Goal: Task Accomplishment & Management: Manage account settings

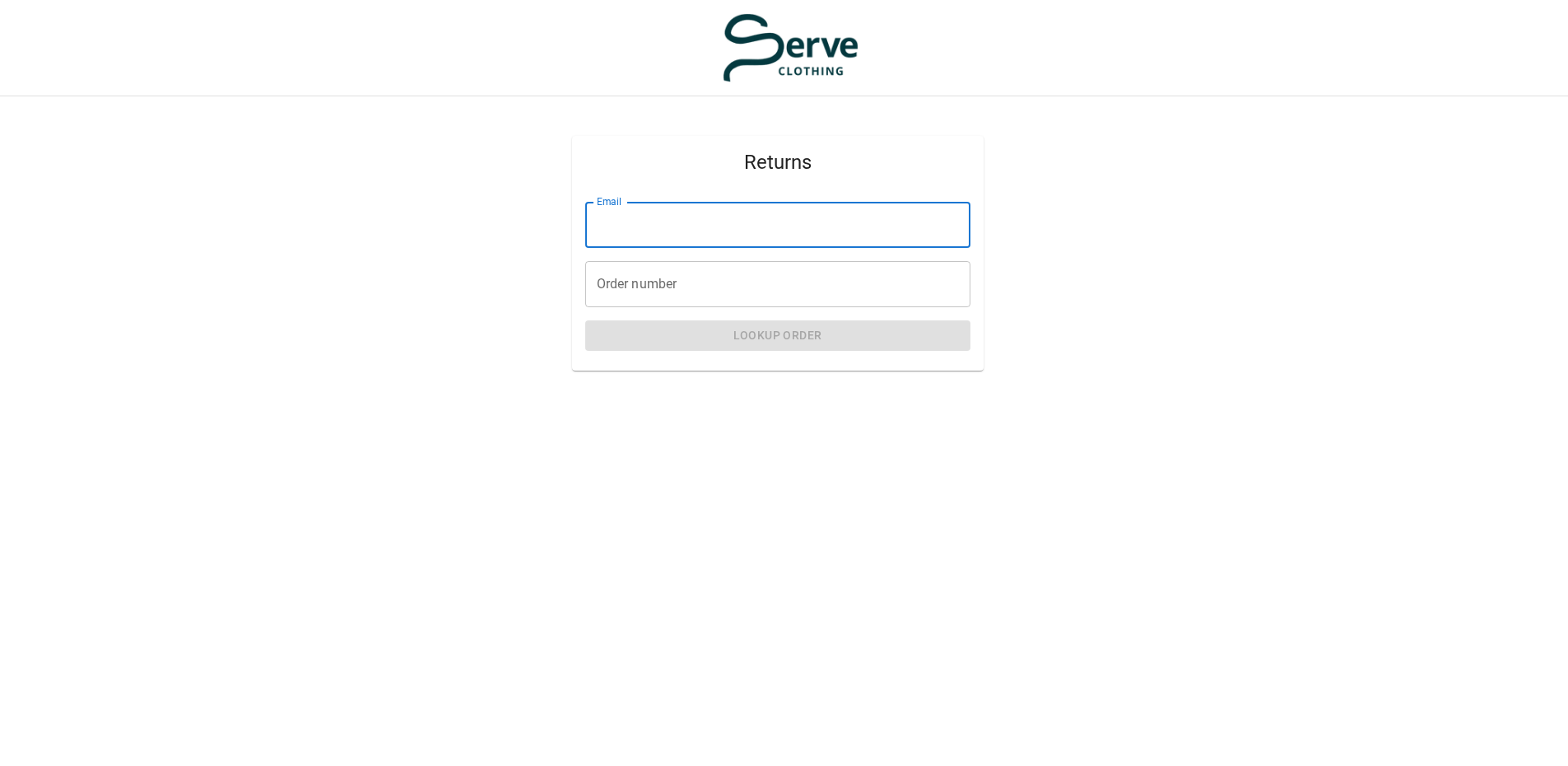
click at [737, 225] on input "Email" at bounding box center [778, 225] width 385 height 47
type input "**********"
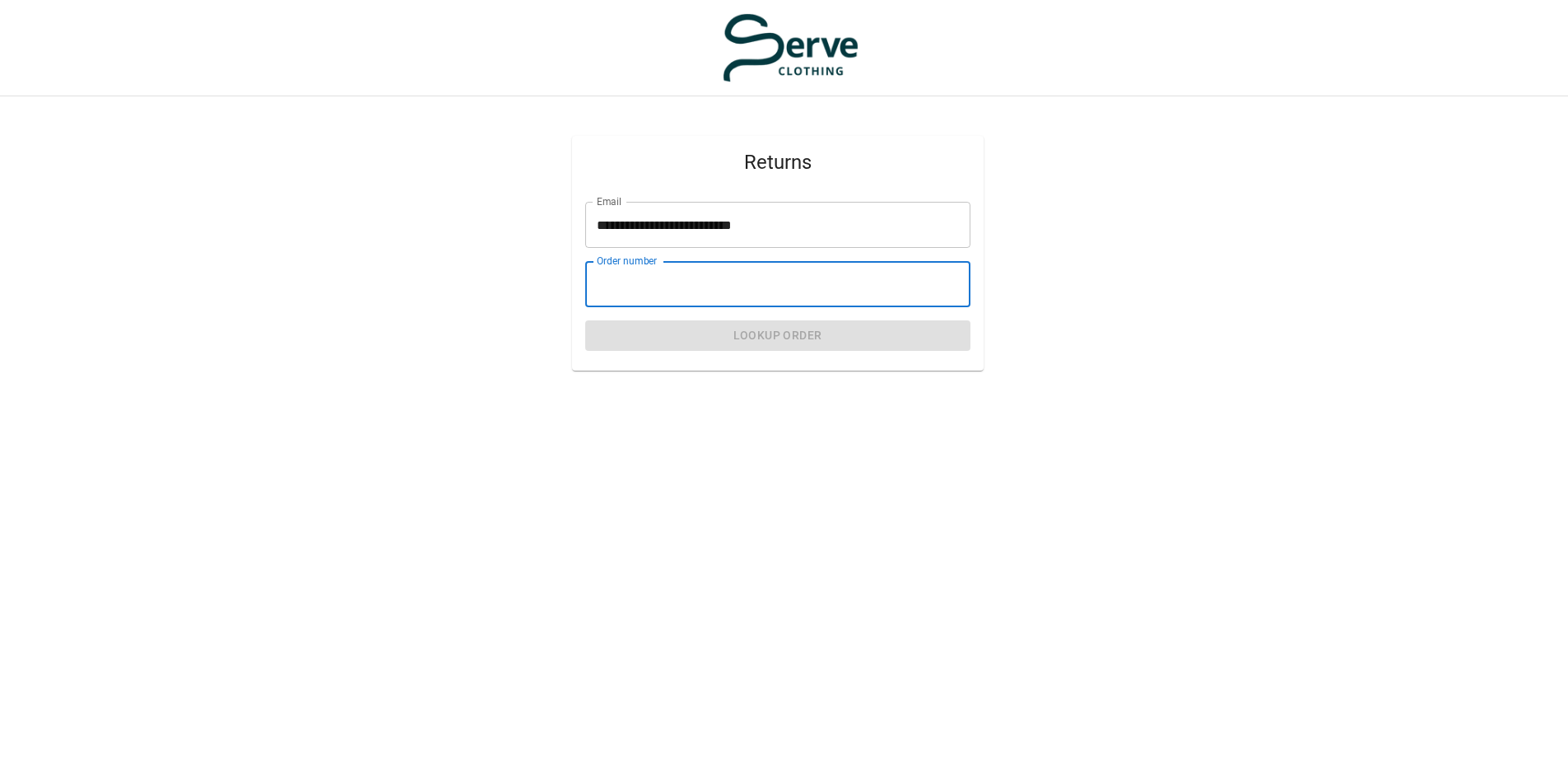
click at [699, 283] on input "Order number" at bounding box center [778, 284] width 385 height 47
type input "****"
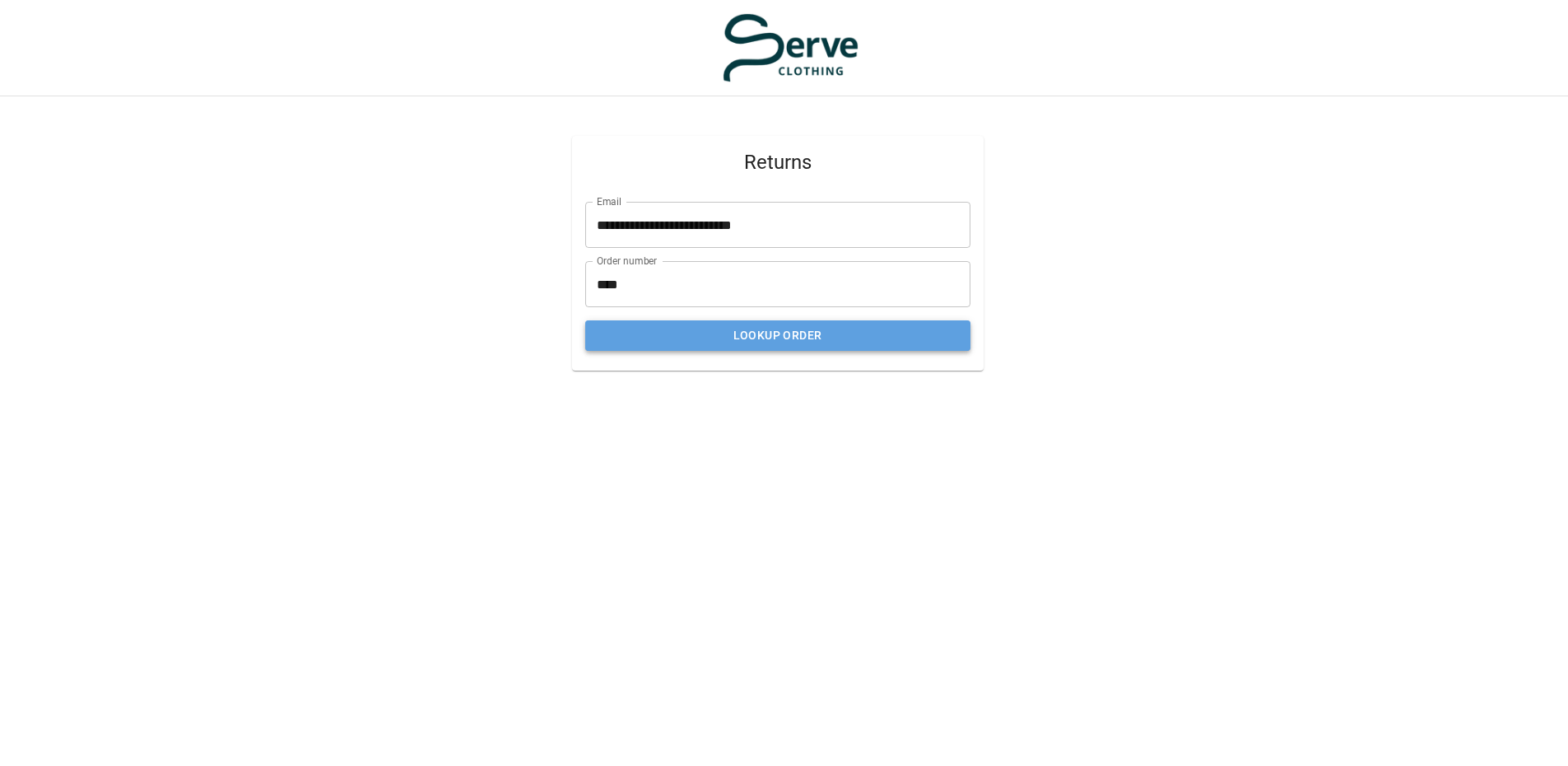
click at [793, 339] on button "Lookup Order" at bounding box center [778, 335] width 385 height 31
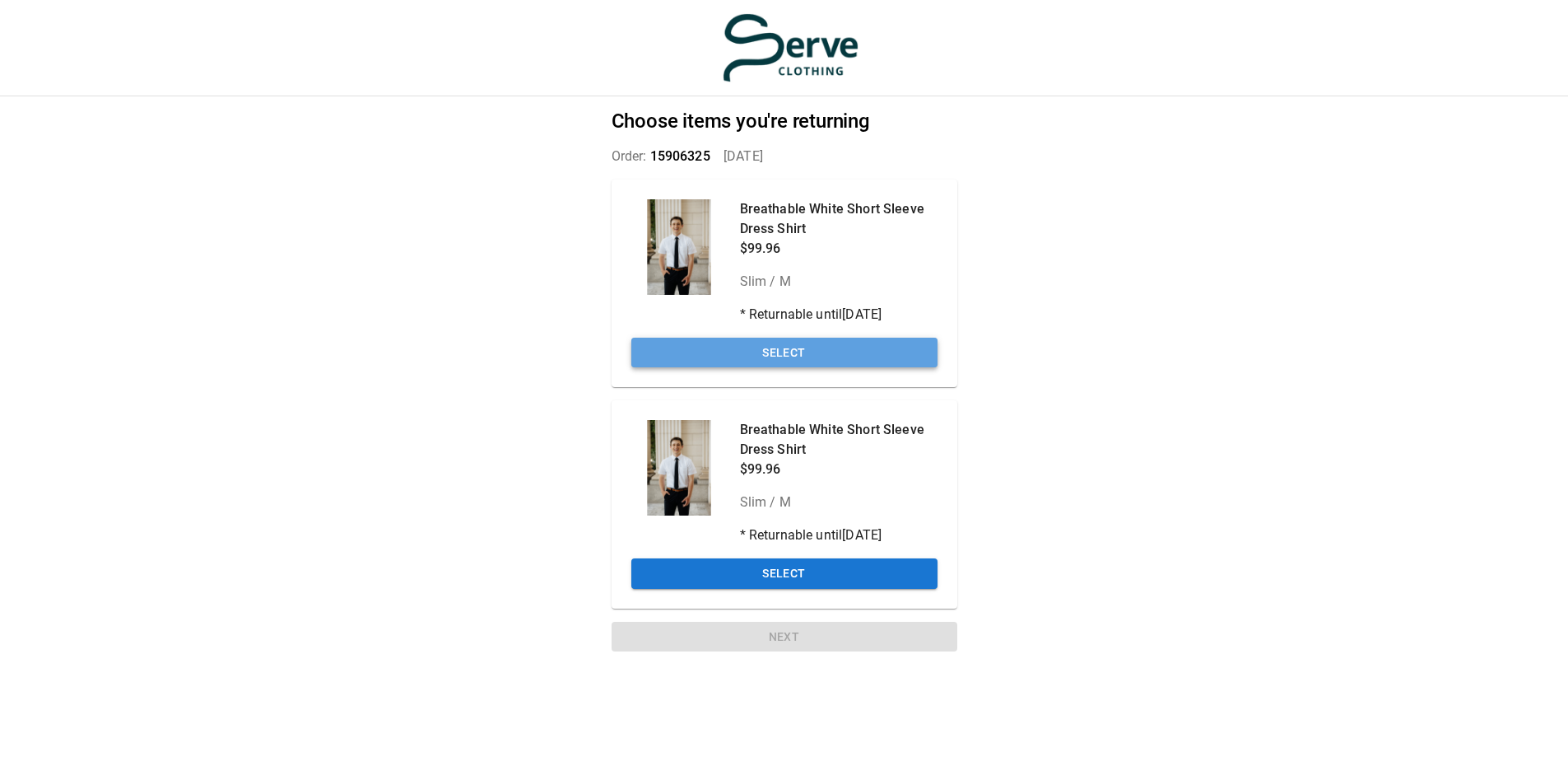
click at [790, 353] on button "Select" at bounding box center [784, 352] width 307 height 31
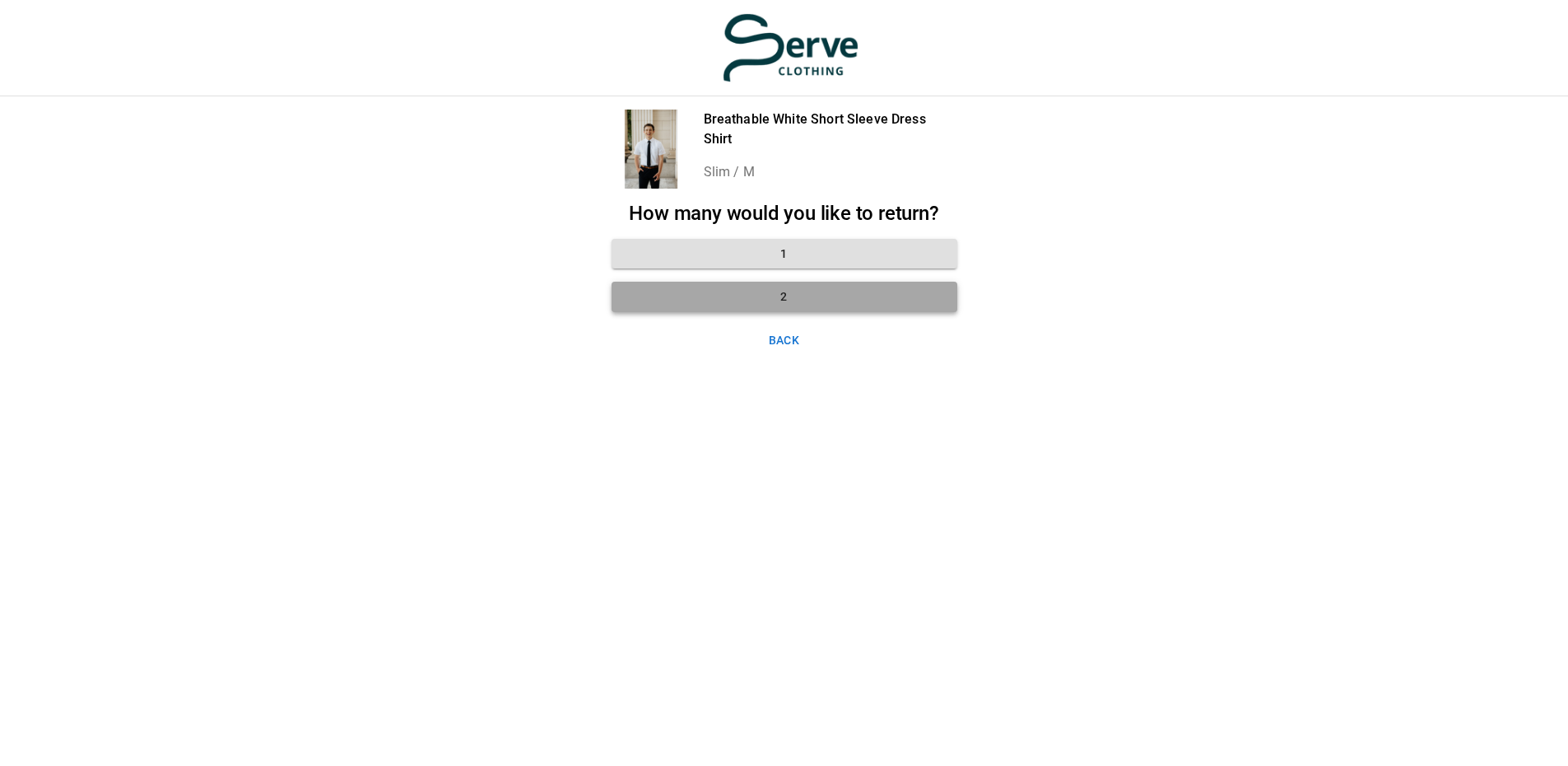
click at [778, 294] on button "2" at bounding box center [784, 297] width 346 height 31
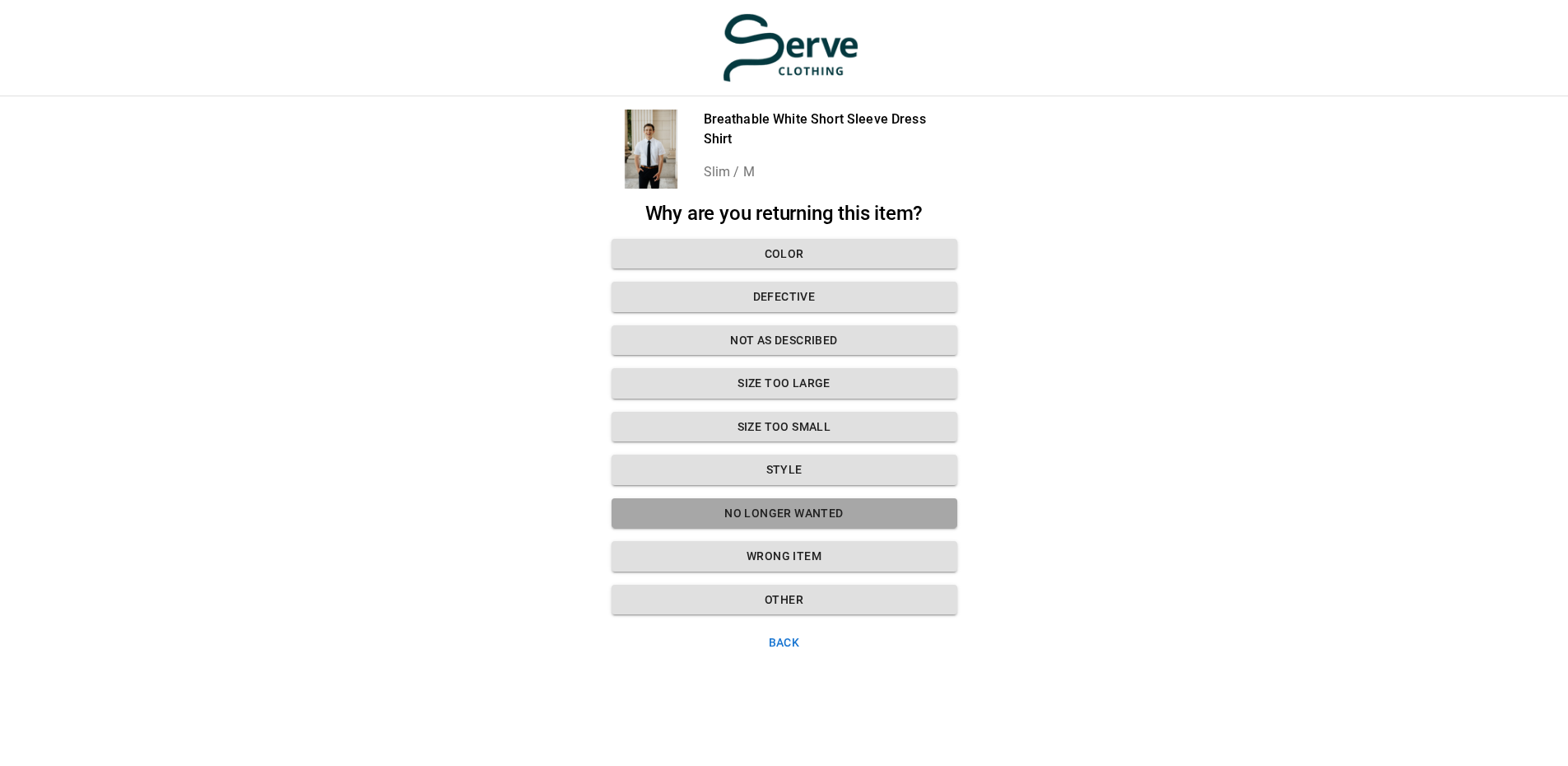
click at [784, 516] on button "No longer wanted" at bounding box center [784, 514] width 346 height 31
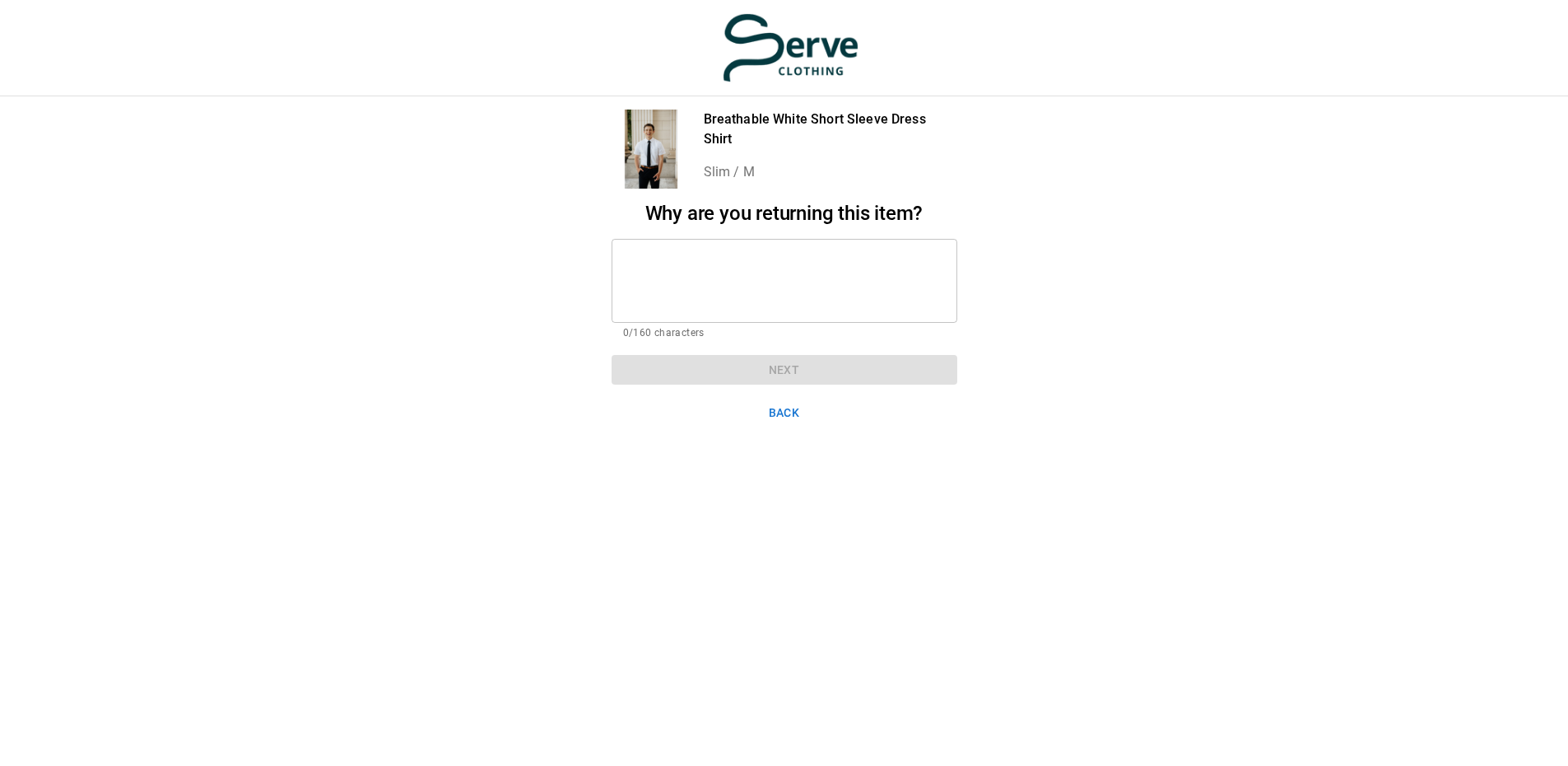
click at [783, 396] on div "Breathable White Short Sleeve Dress Shirt Slim / M Why are you returning this i…" at bounding box center [784, 271] width 385 height 351
click at [795, 413] on button "Back" at bounding box center [784, 413] width 346 height 31
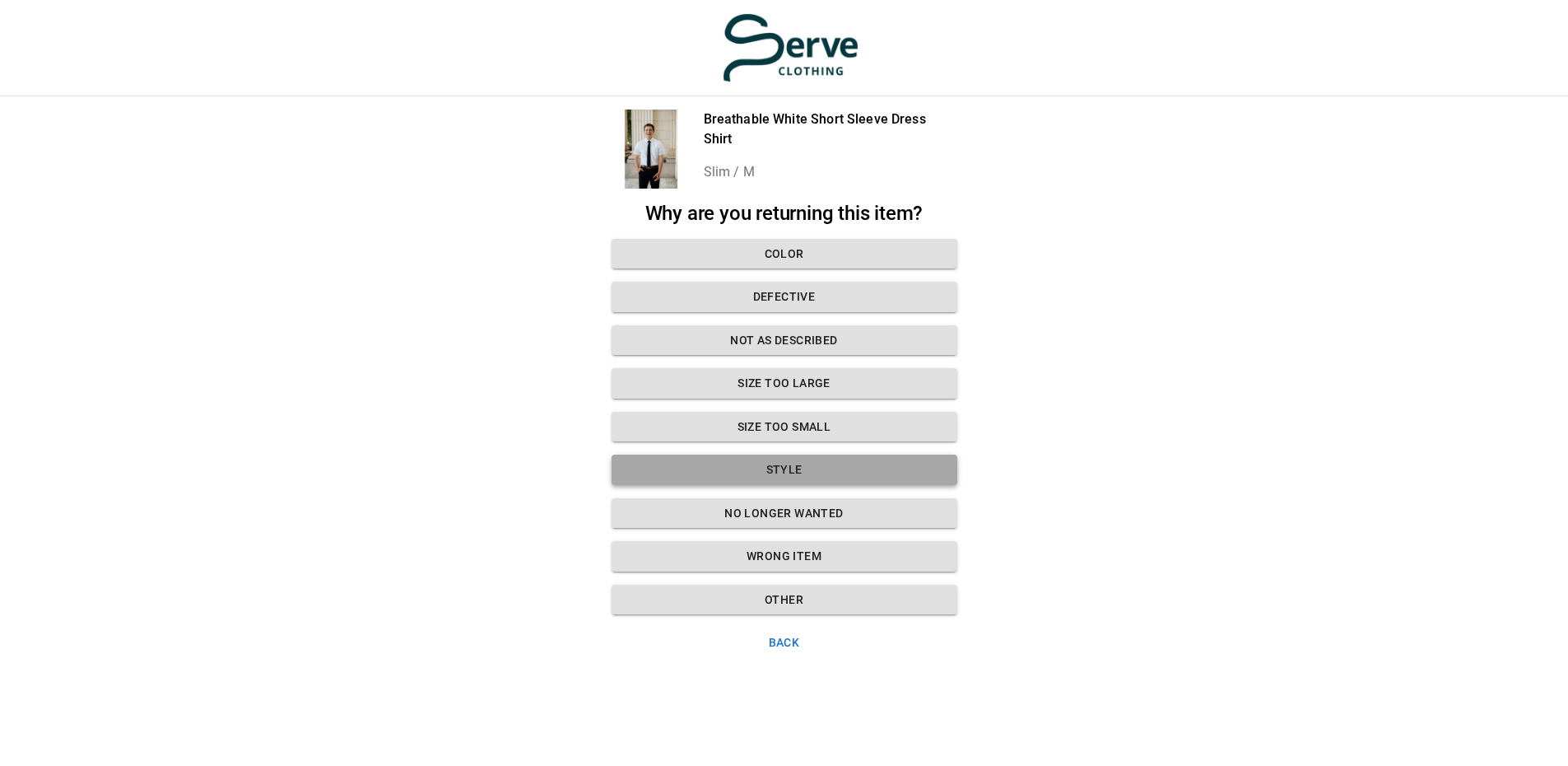
click at [794, 475] on button "Style" at bounding box center [784, 469] width 346 height 31
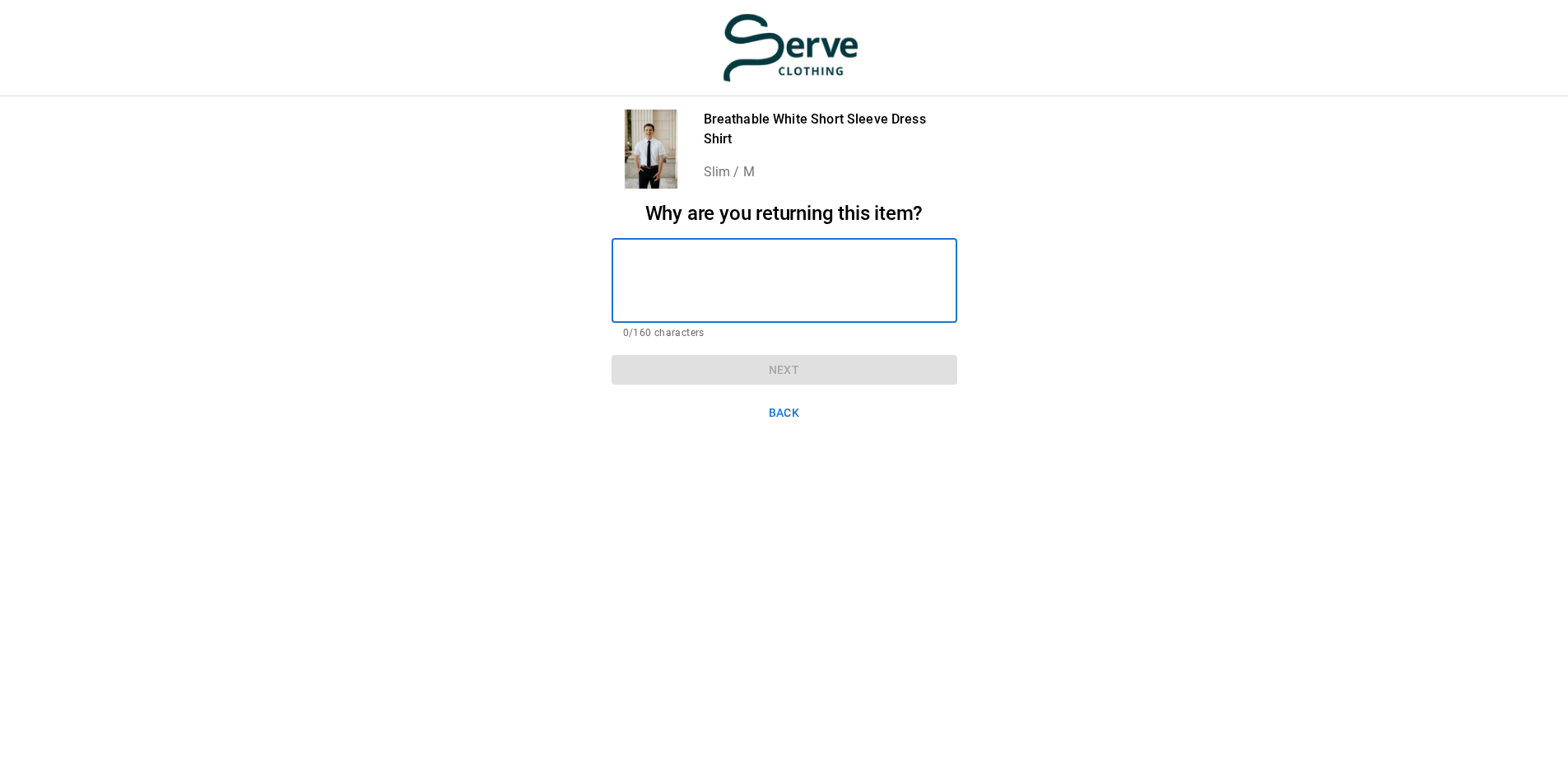
click at [666, 256] on textarea at bounding box center [784, 280] width 323 height 56
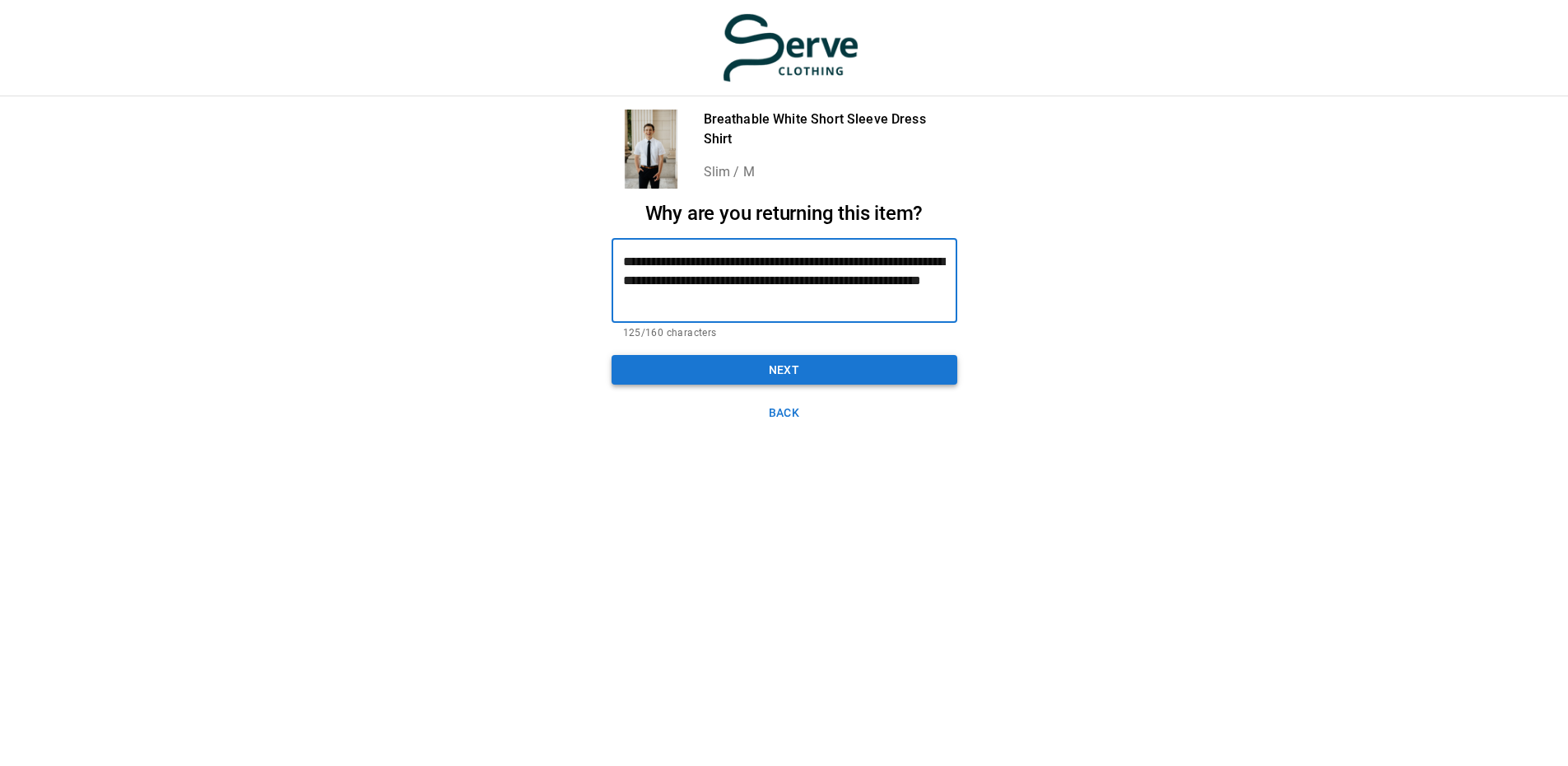
type textarea "**********"
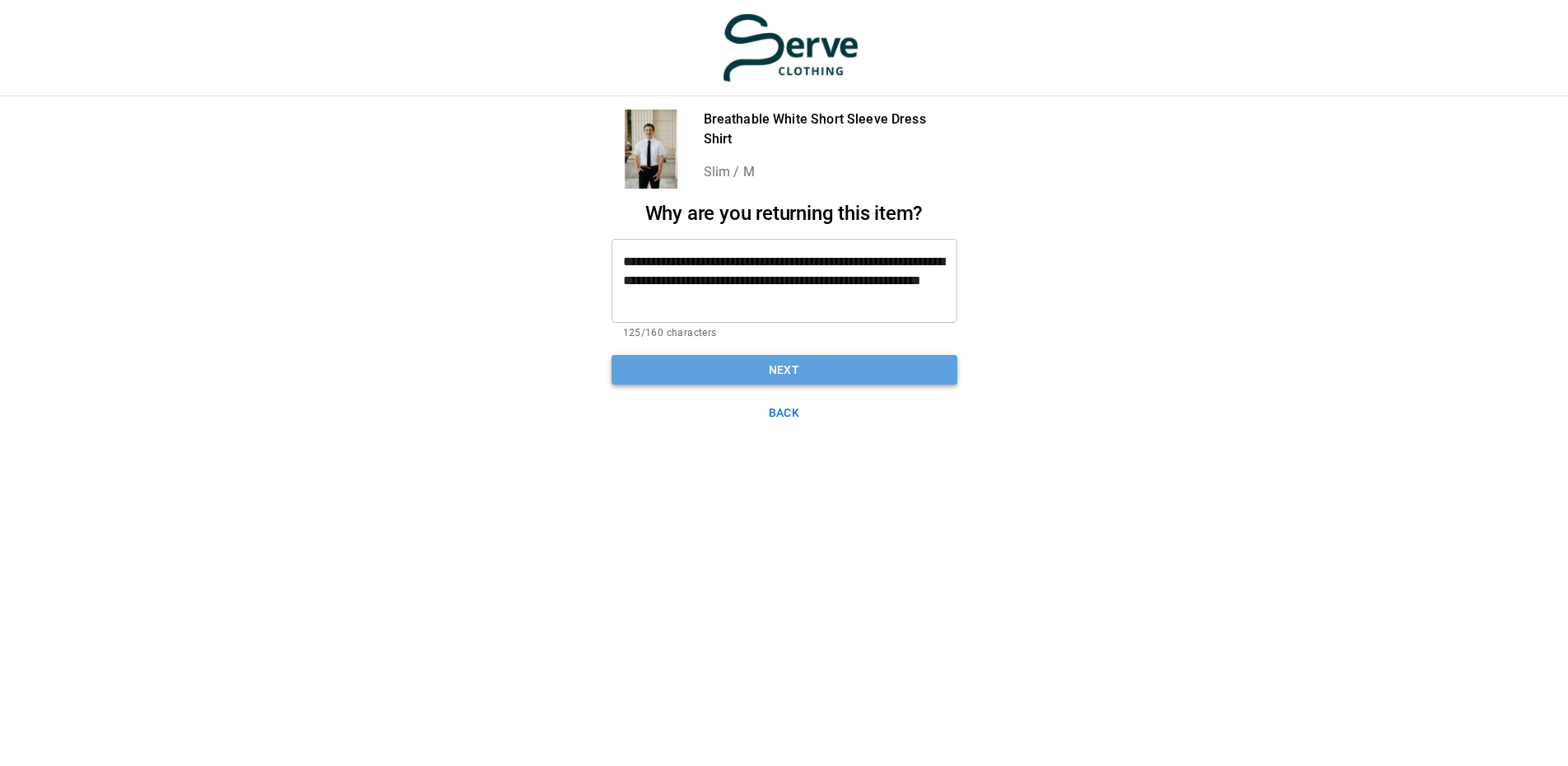
click at [801, 370] on button "Next" at bounding box center [784, 370] width 346 height 31
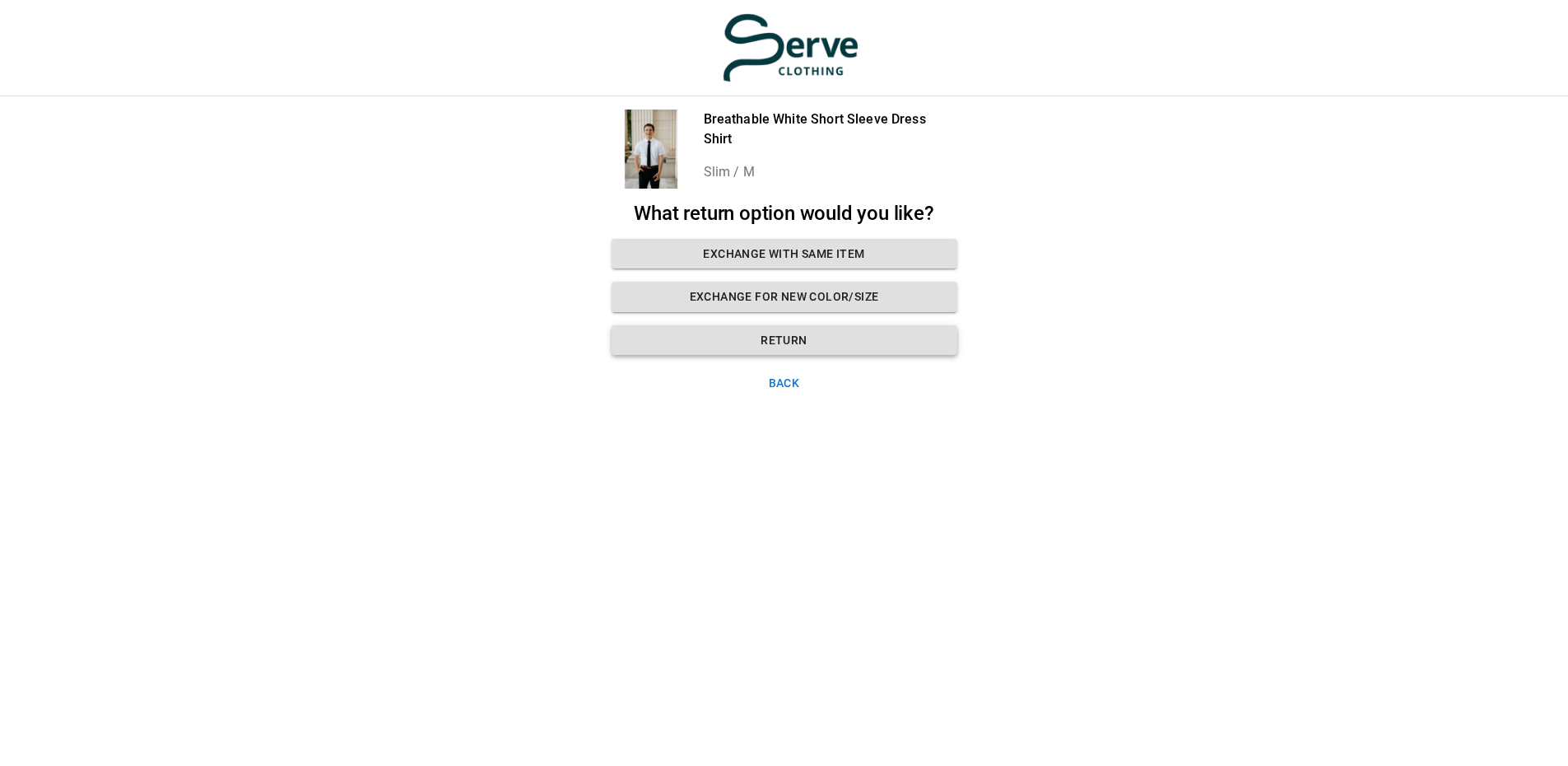
click at [807, 346] on button "Return" at bounding box center [784, 340] width 346 height 31
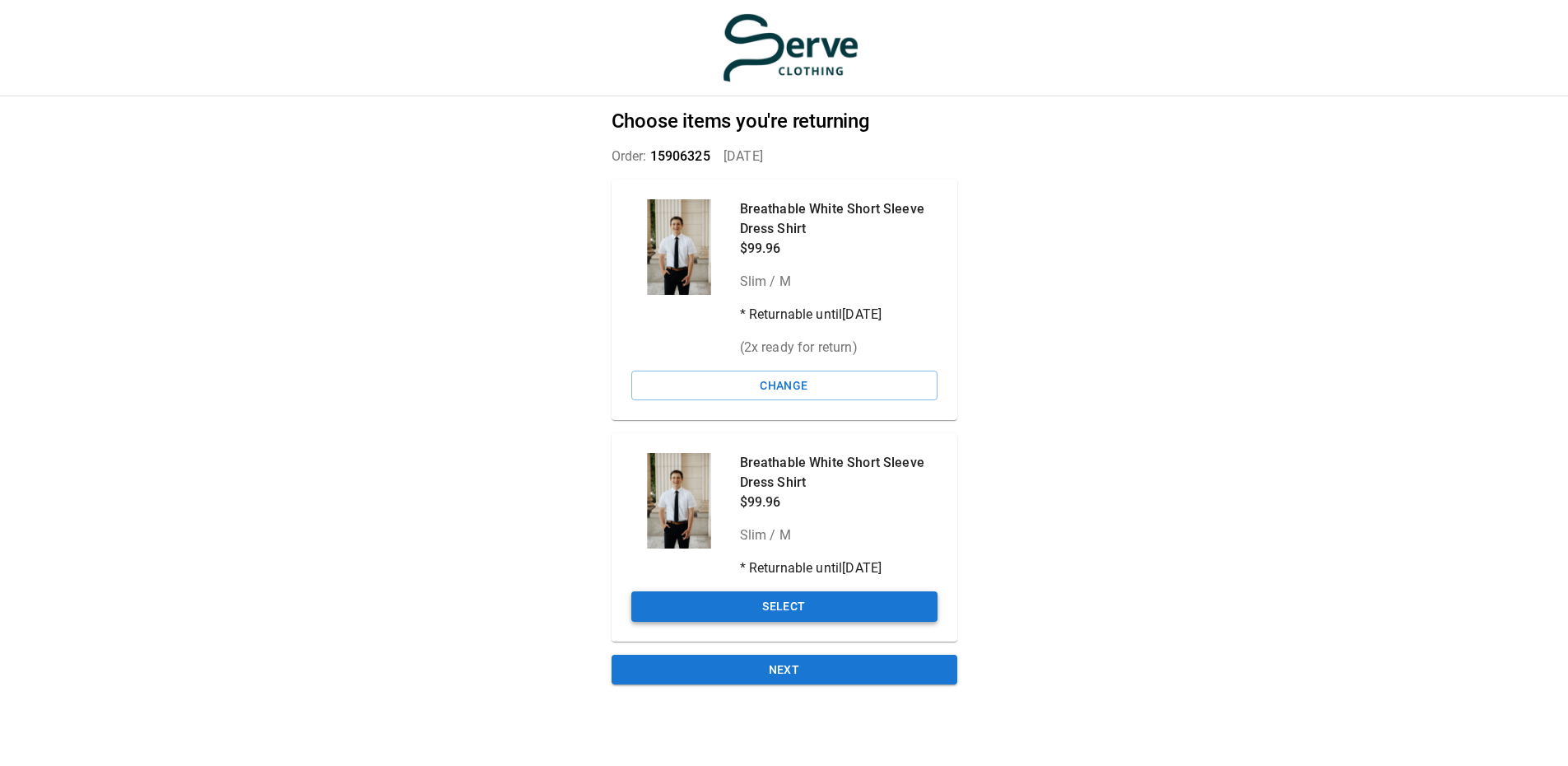
click at [846, 610] on button "Select" at bounding box center [784, 607] width 307 height 31
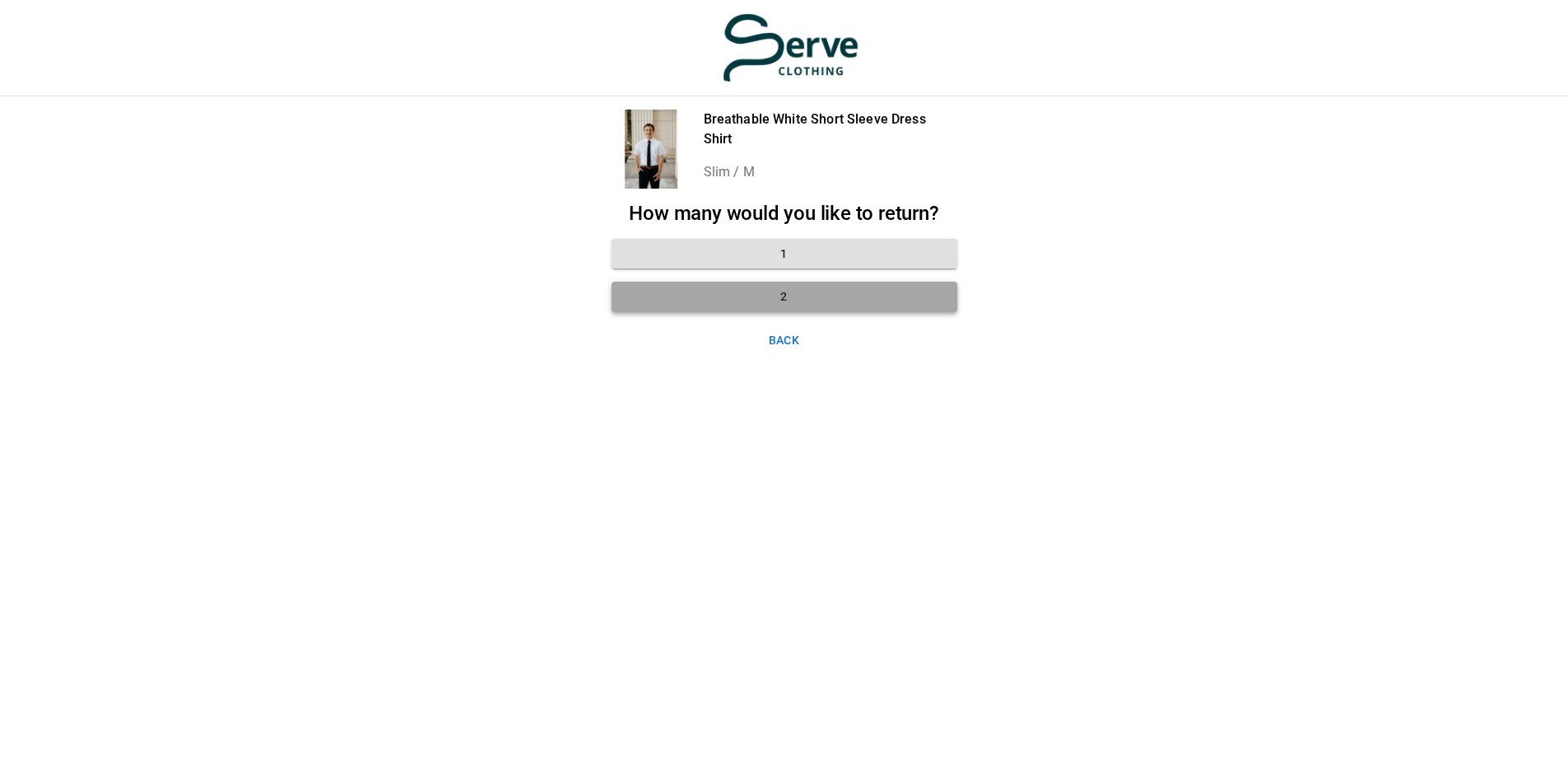
drag, startPoint x: 778, startPoint y: 294, endPoint x: 770, endPoint y: 287, distance: 10.6
click at [770, 287] on button "2" at bounding box center [784, 297] width 346 height 31
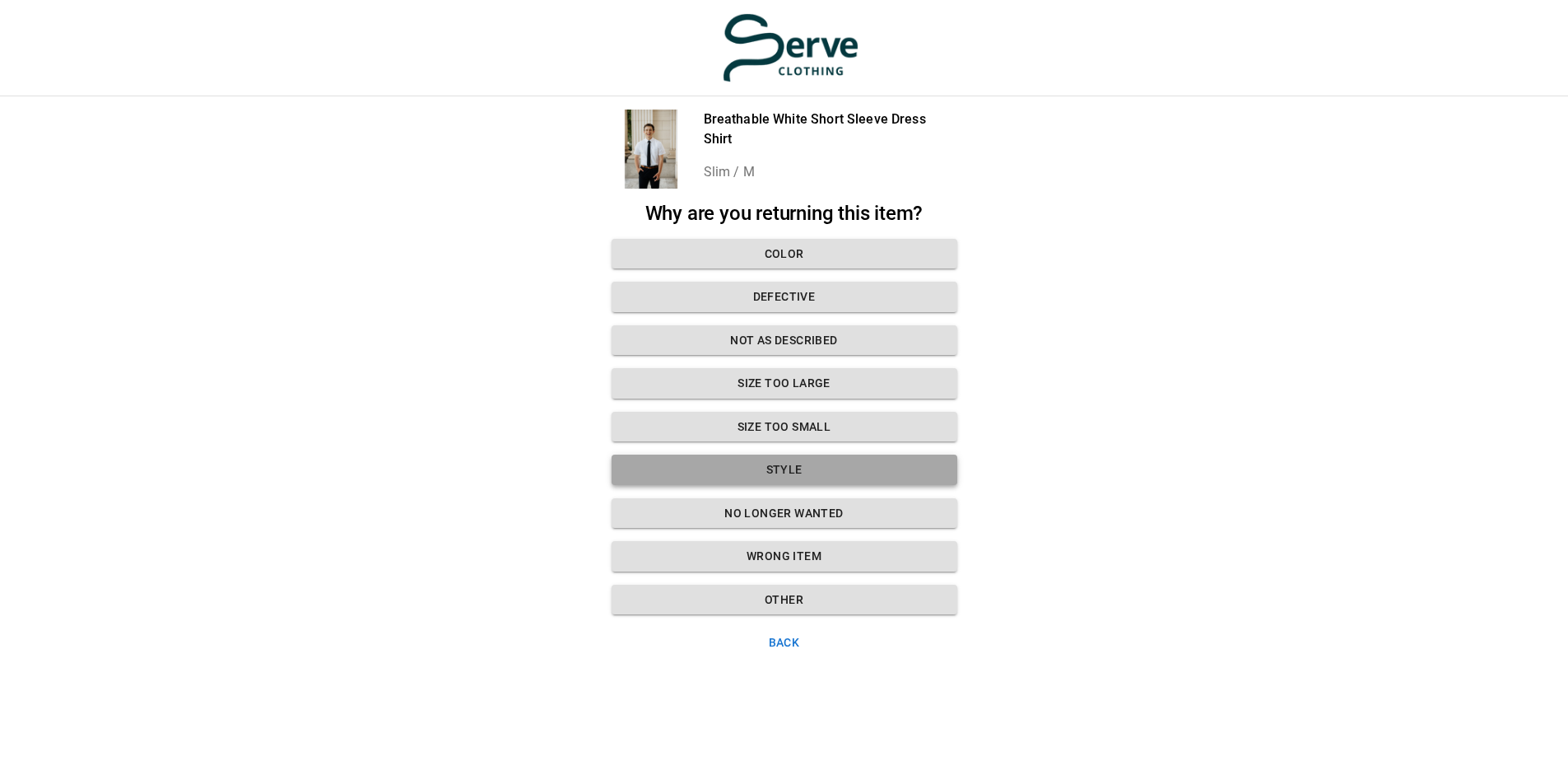
click at [787, 465] on button "Style" at bounding box center [784, 469] width 346 height 31
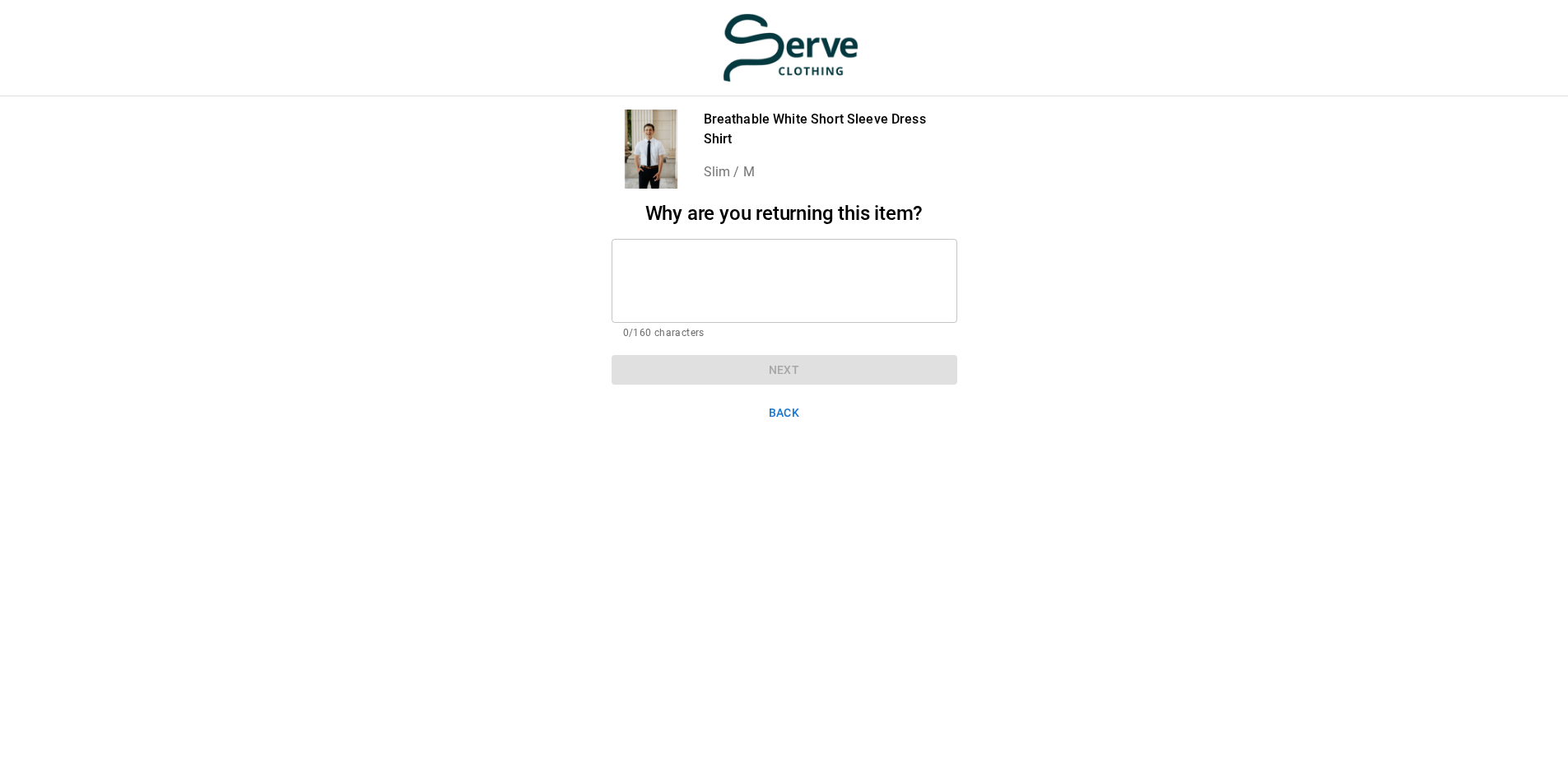
click at [779, 410] on button "Back" at bounding box center [784, 413] width 346 height 31
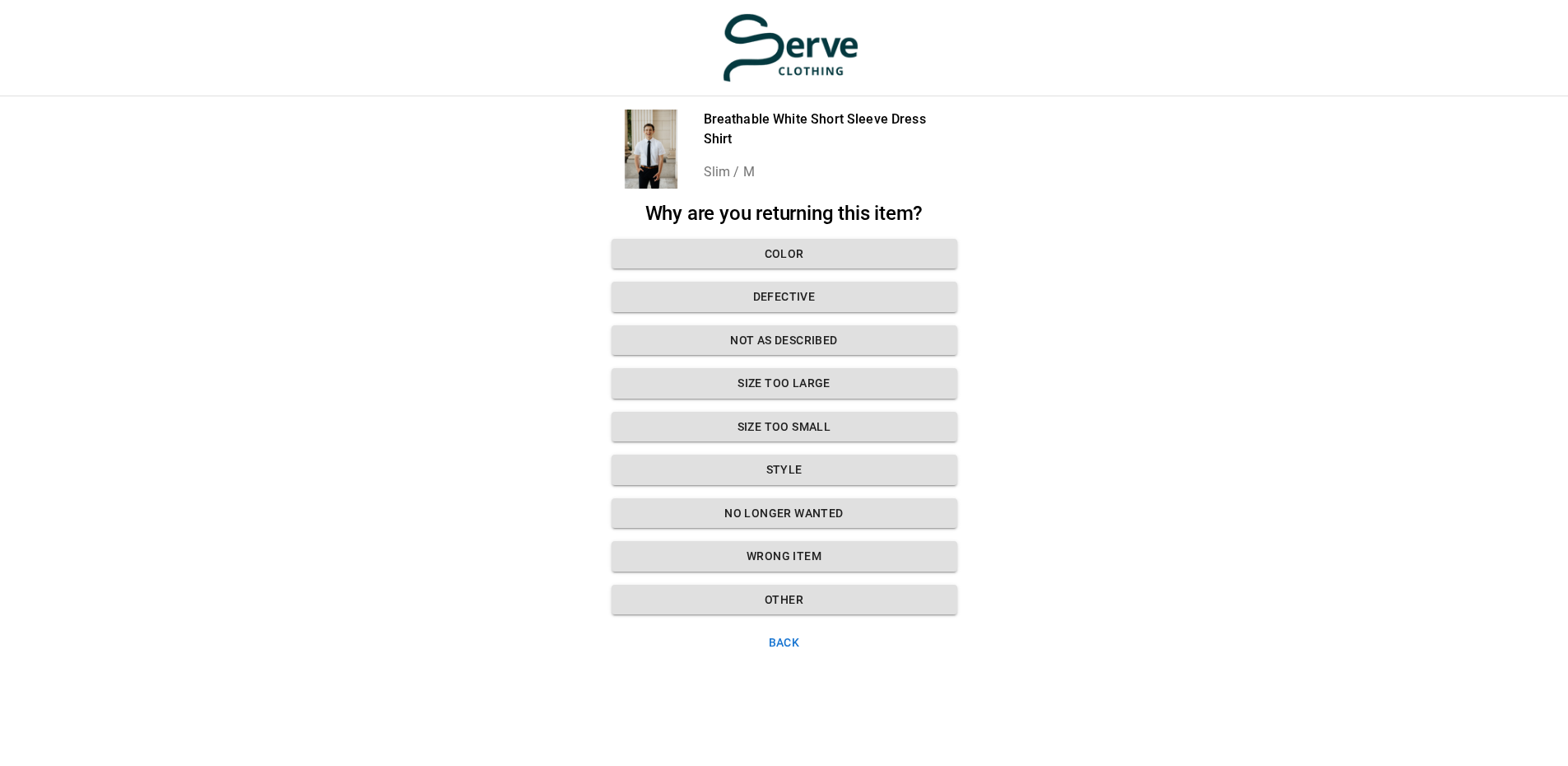
click at [776, 645] on button "Back" at bounding box center [784, 642] width 346 height 31
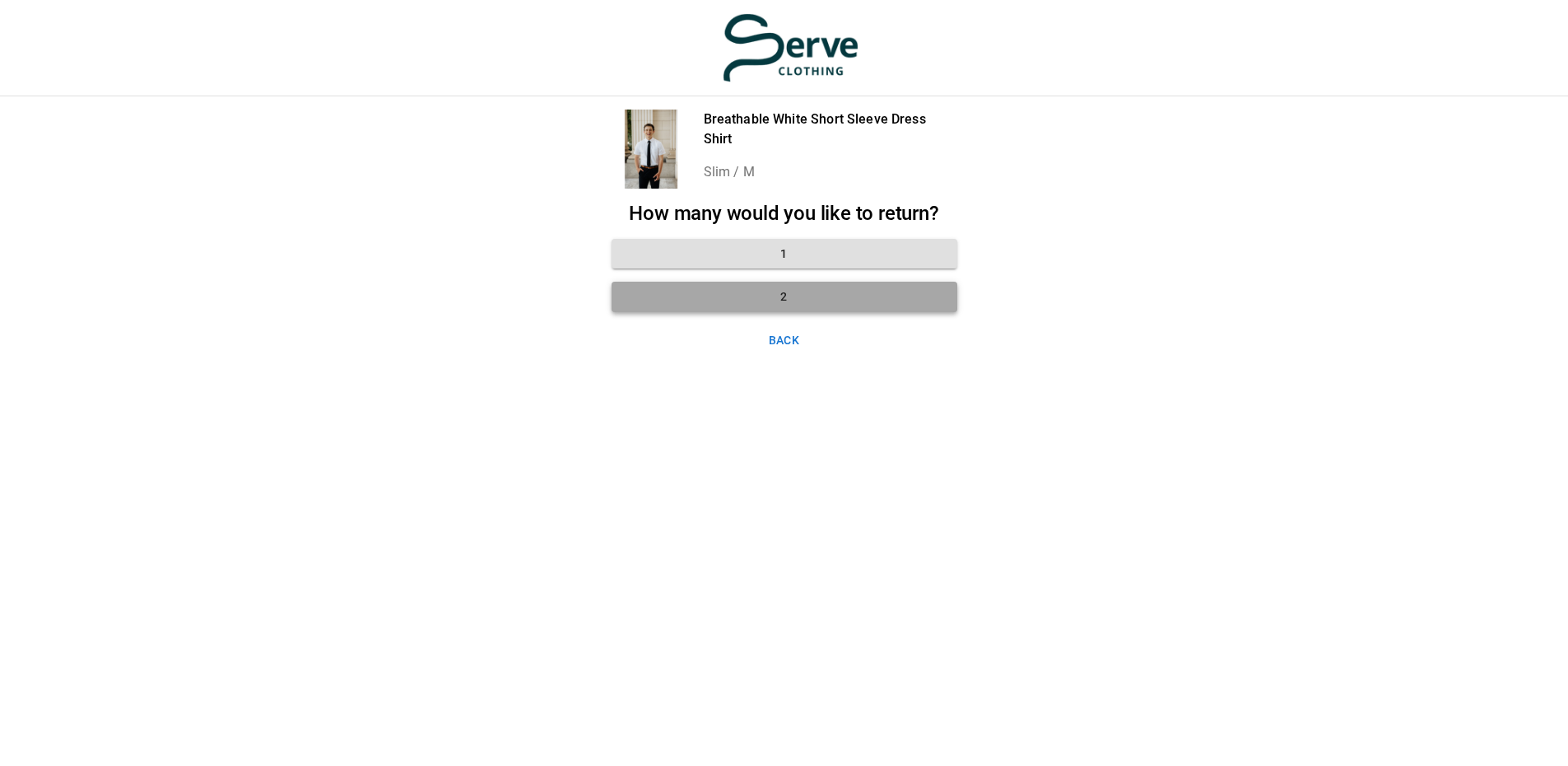
click at [794, 297] on button "2" at bounding box center [784, 297] width 346 height 31
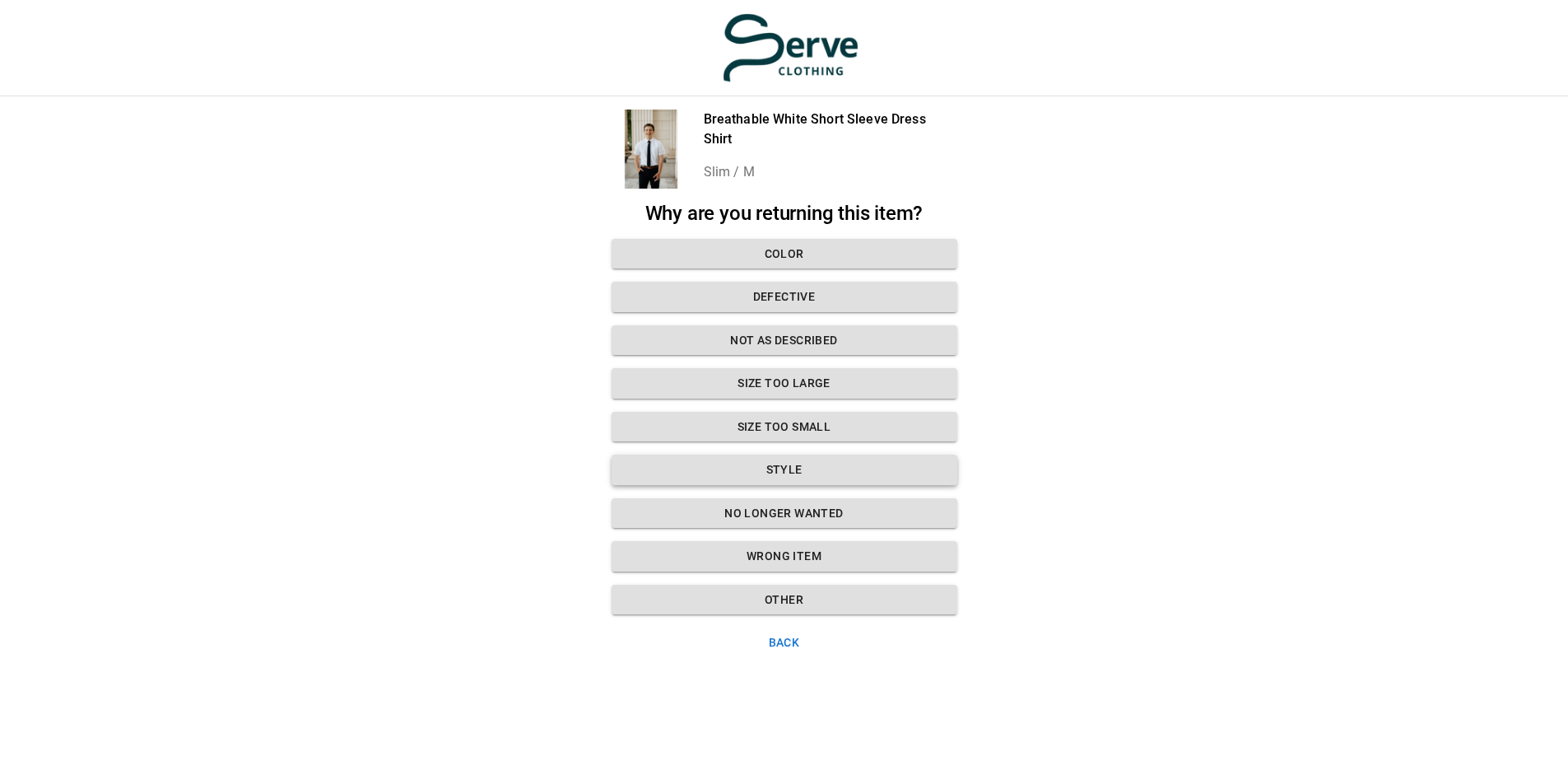
click at [797, 465] on button "Style" at bounding box center [784, 469] width 346 height 31
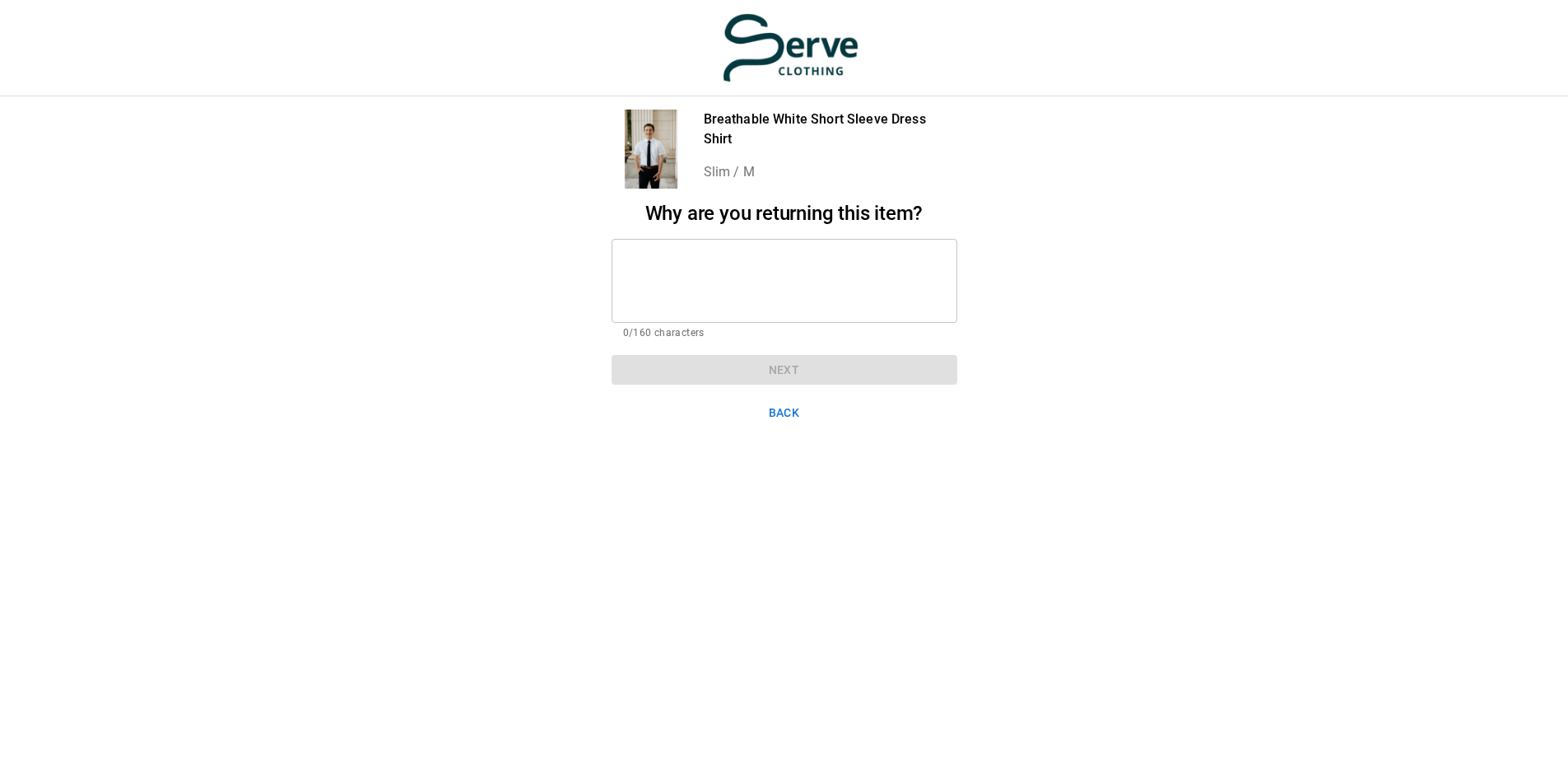
click at [699, 263] on textarea at bounding box center [784, 280] width 323 height 56
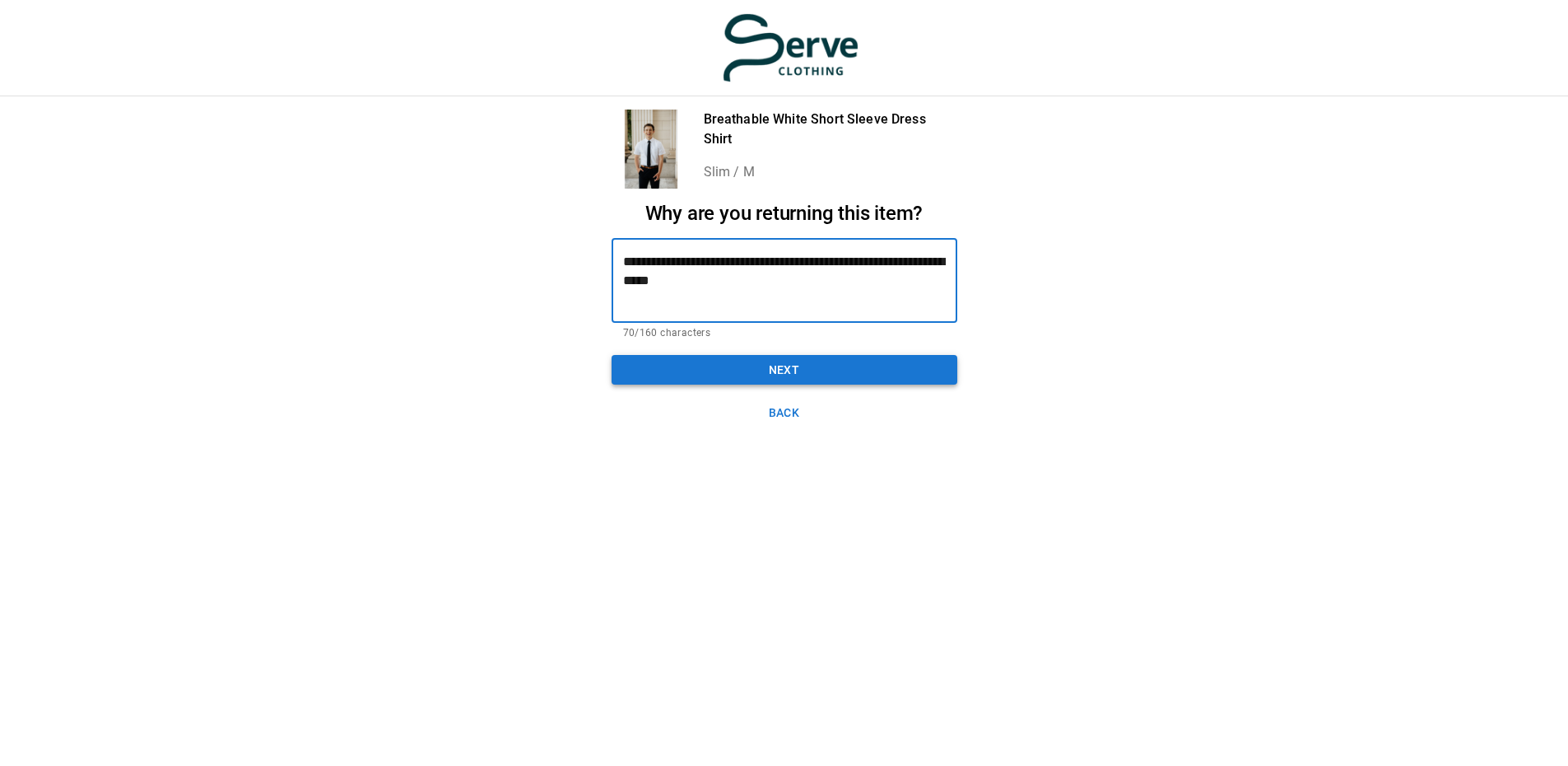
type textarea "**********"
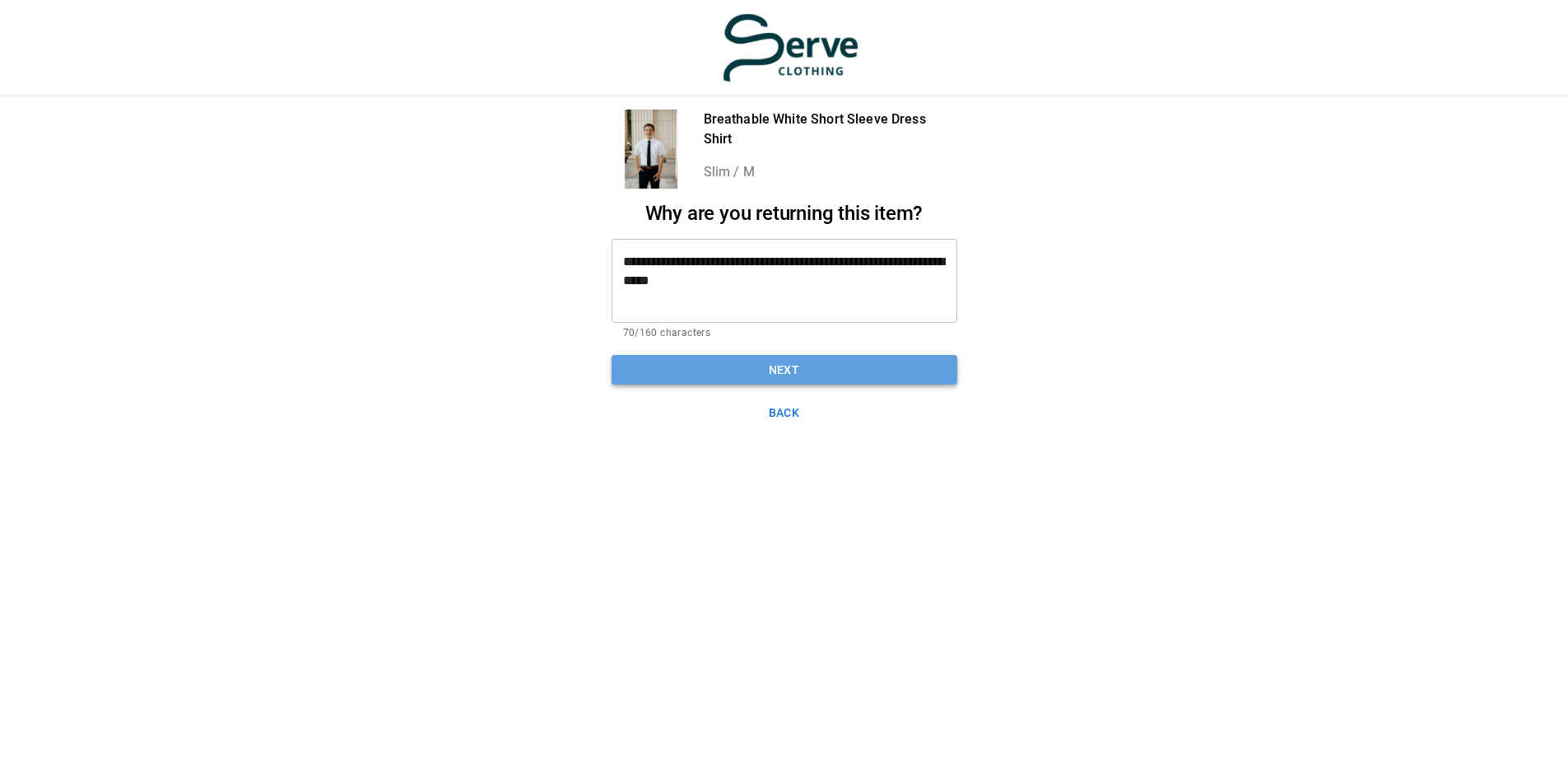
click at [779, 370] on button "Next" at bounding box center [784, 370] width 346 height 31
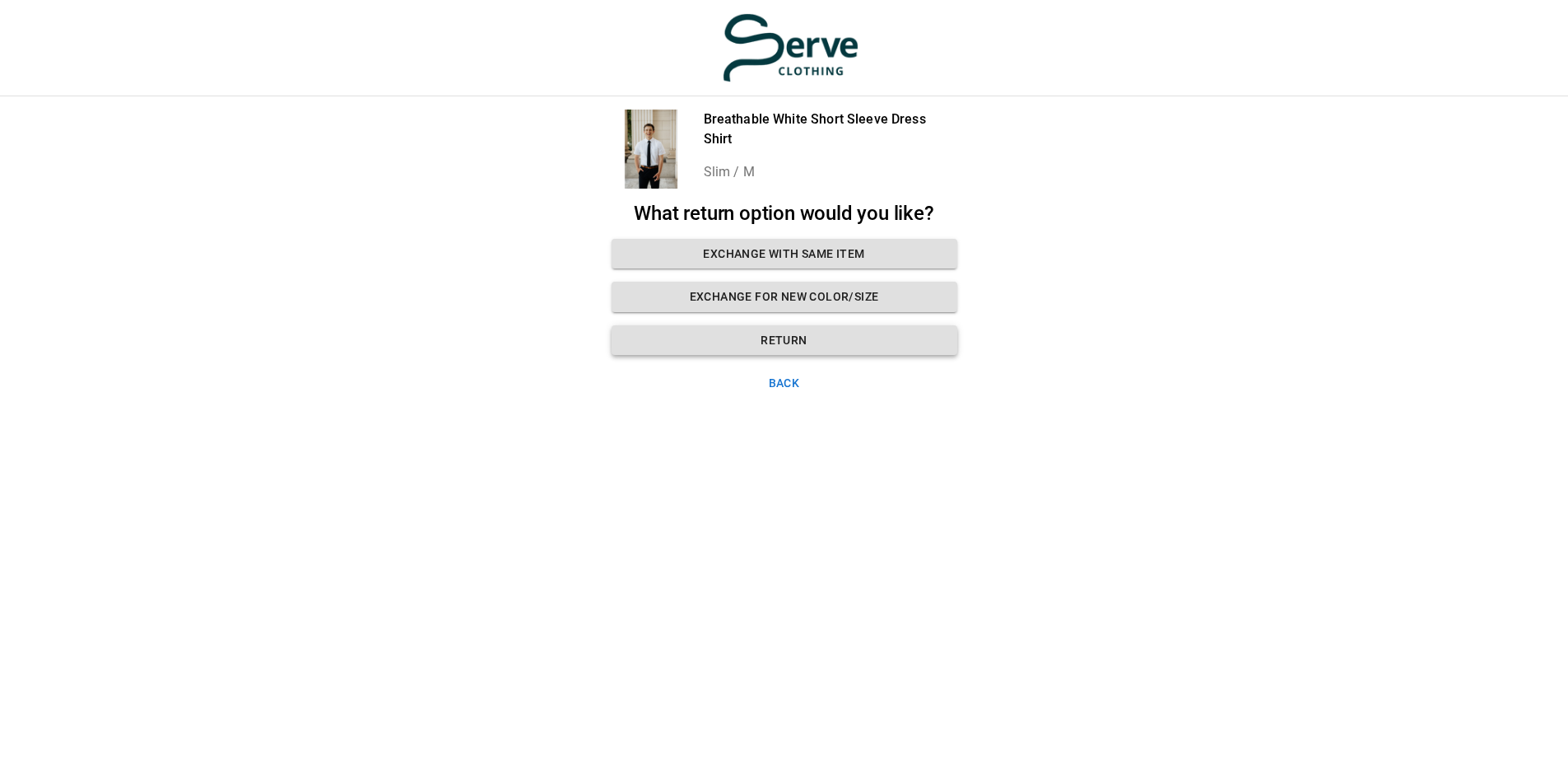
click at [807, 346] on button "Return" at bounding box center [784, 340] width 346 height 31
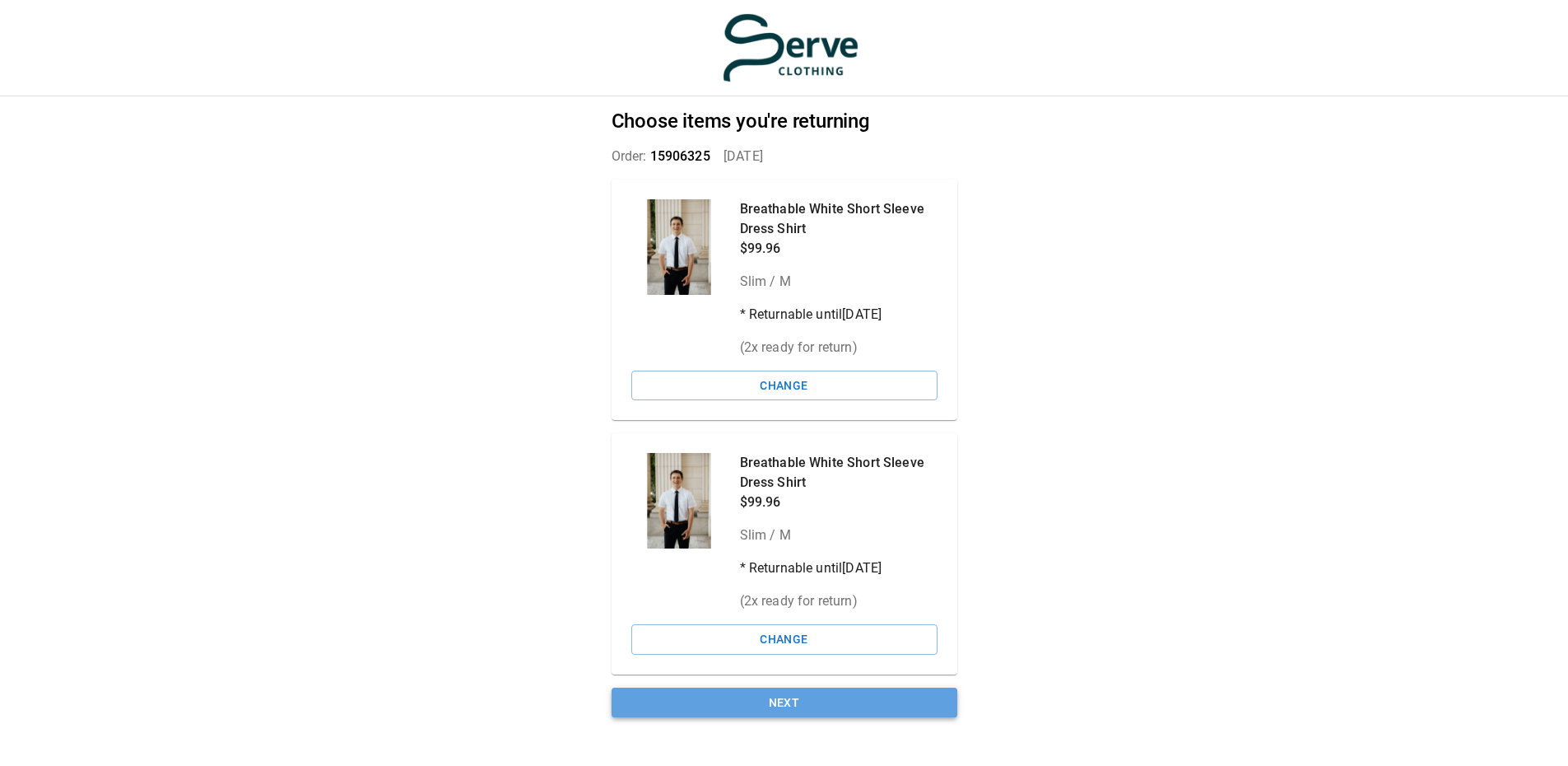
click at [808, 702] on button "Next" at bounding box center [784, 703] width 346 height 31
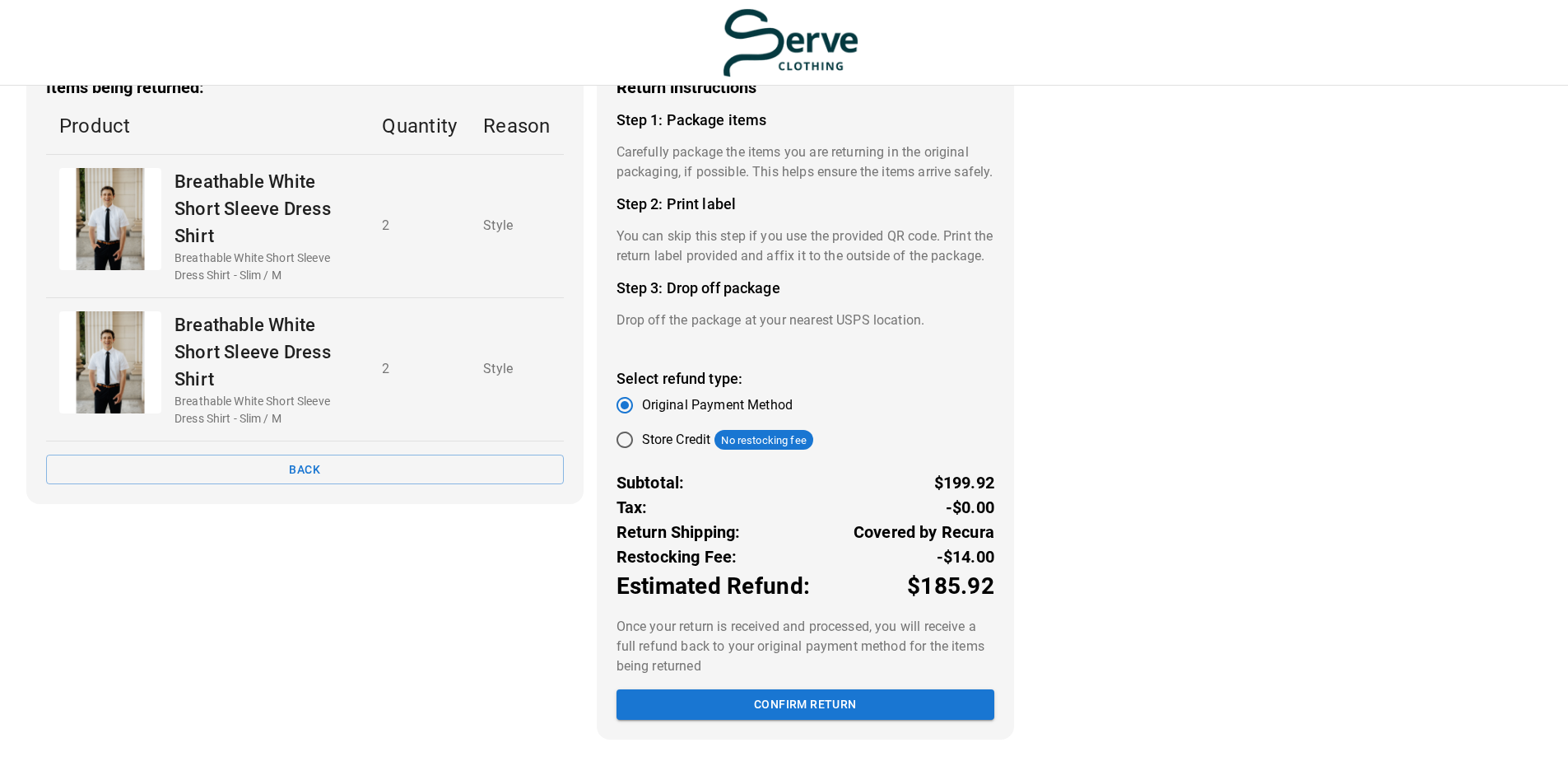
scroll to position [116, 0]
click at [830, 709] on button "Confirm return" at bounding box center [805, 705] width 378 height 31
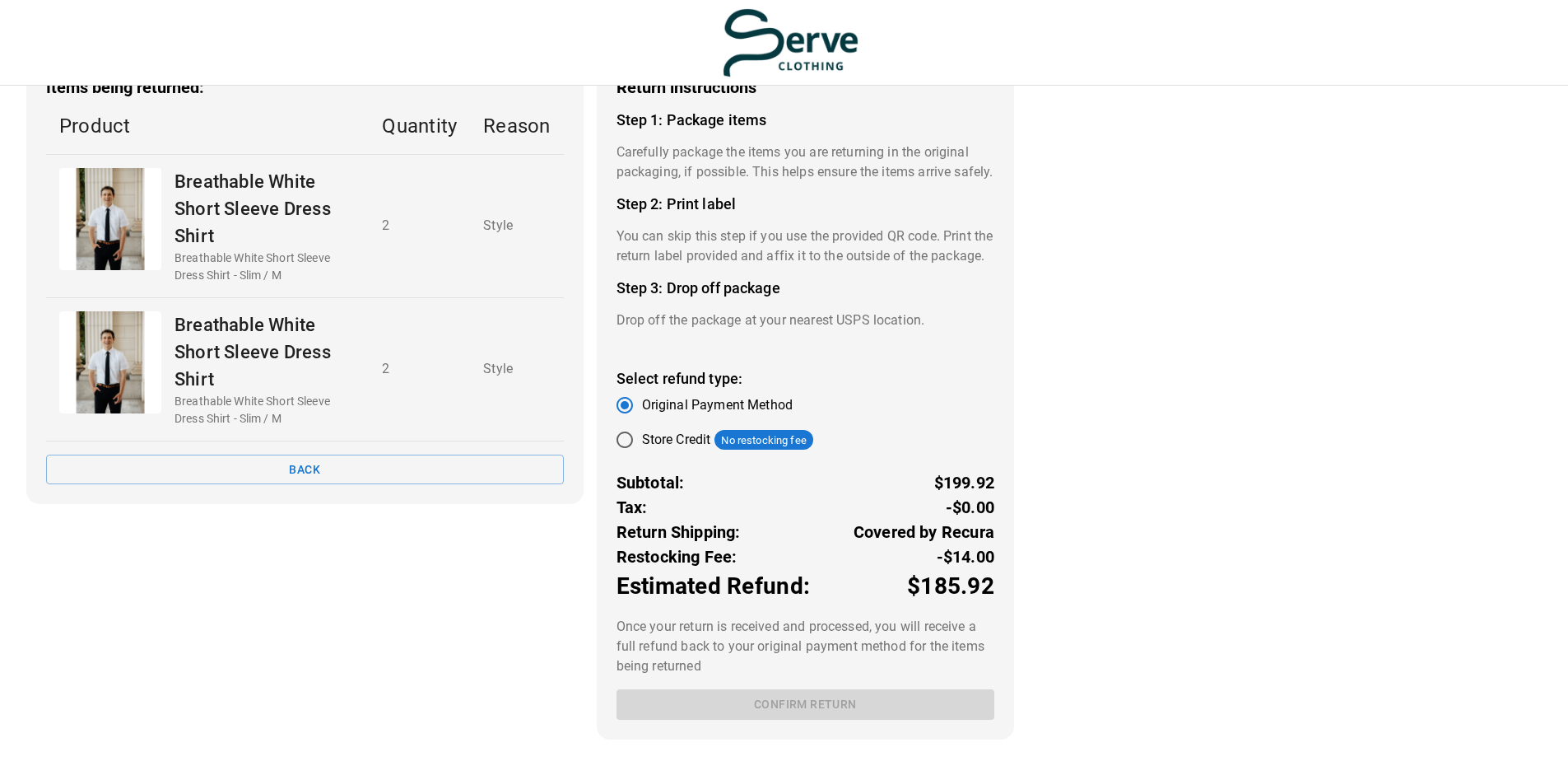
scroll to position [12, 0]
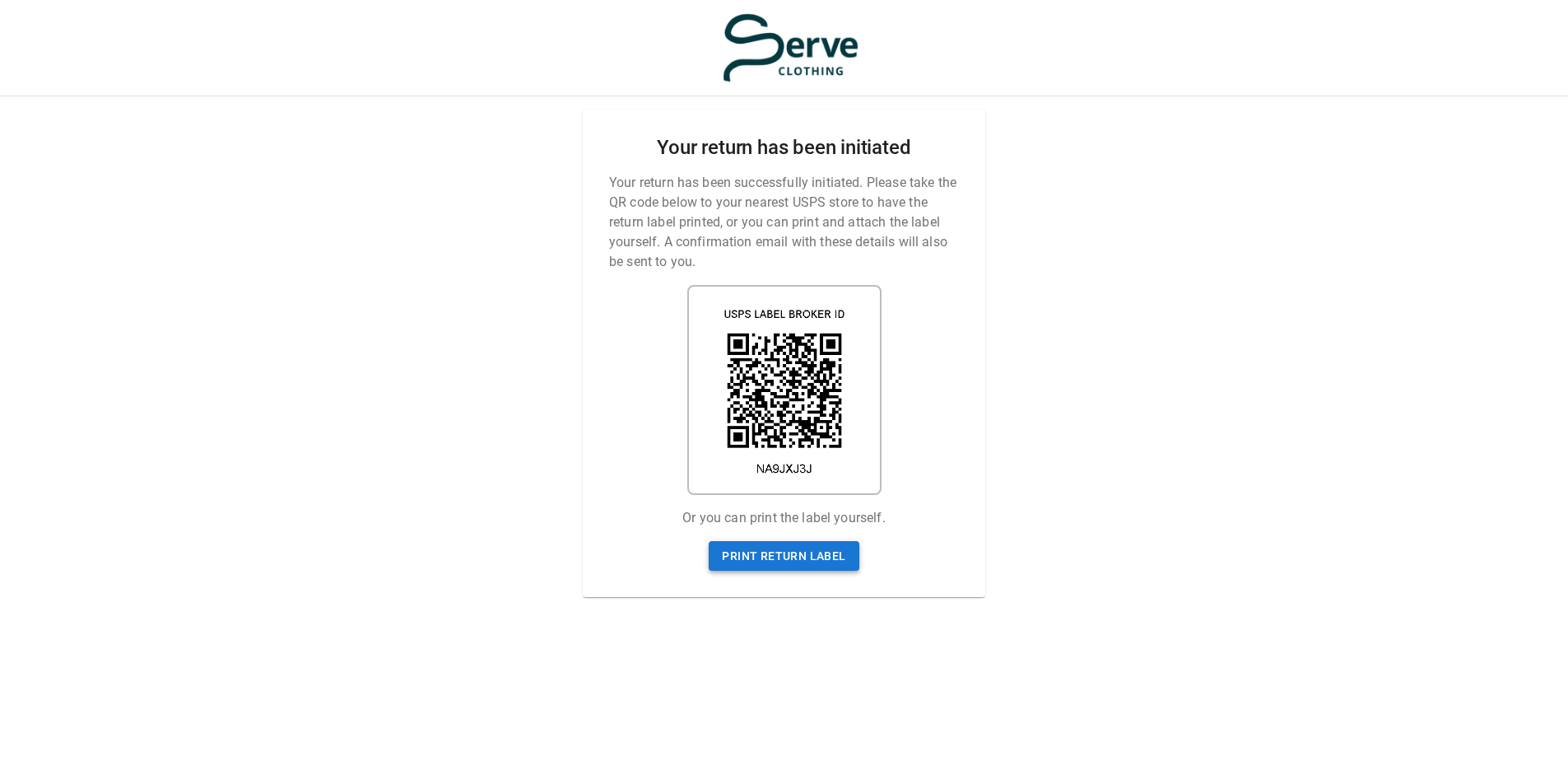
click at [807, 552] on link "Print return label" at bounding box center [784, 556] width 149 height 31
